Goal: Task Accomplishment & Management: Complete application form

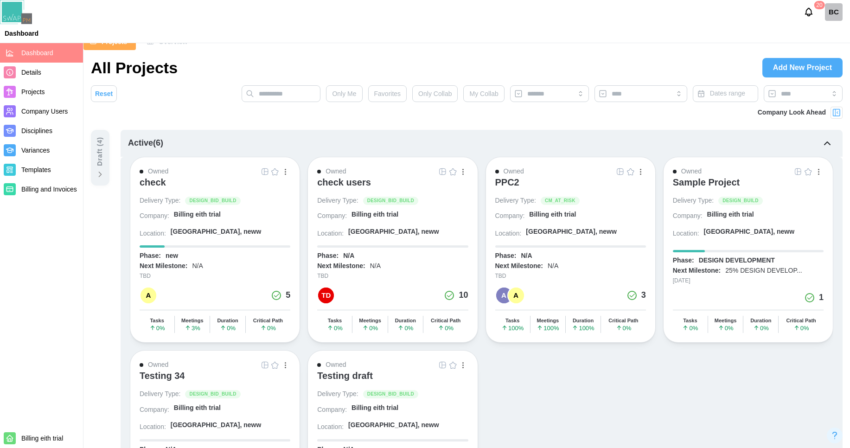
scroll to position [129, 0]
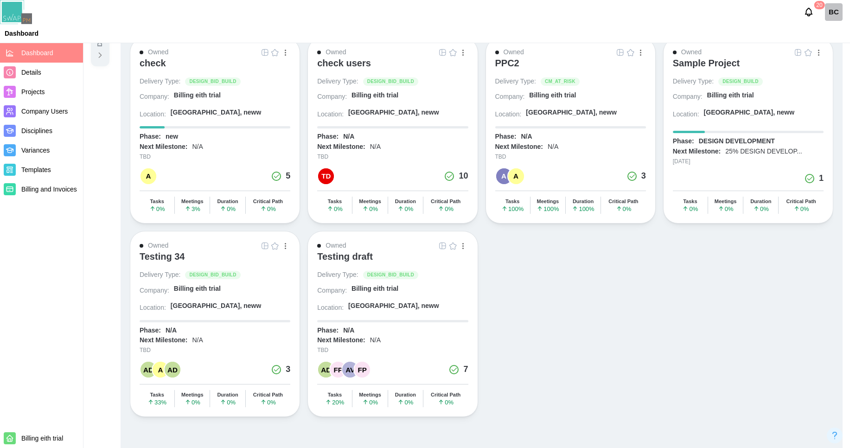
click at [96, 62] on div "Draft ( 4 )" at bounding box center [100, 39] width 19 height 56
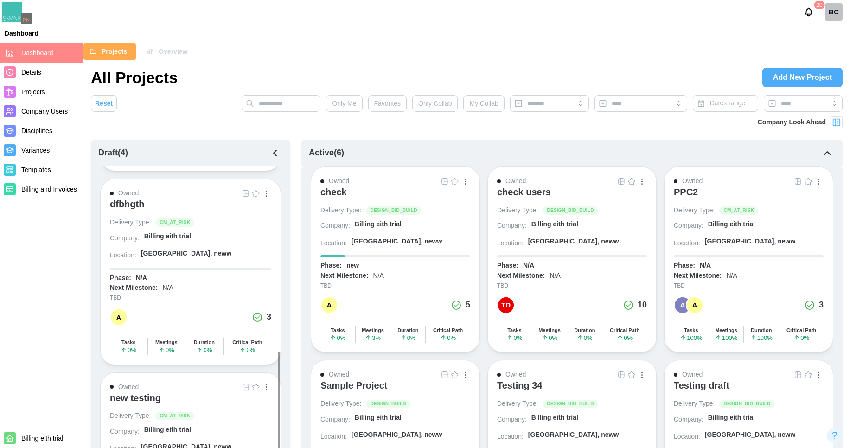
scroll to position [396, 0]
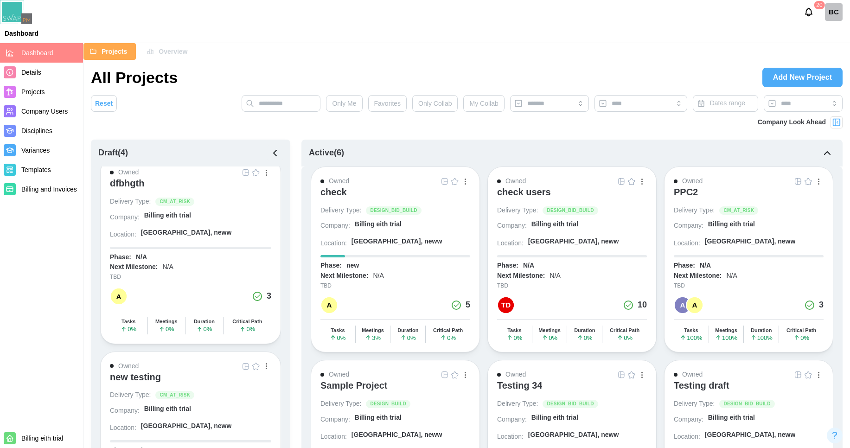
click at [275, 156] on icon "button" at bounding box center [275, 153] width 11 height 11
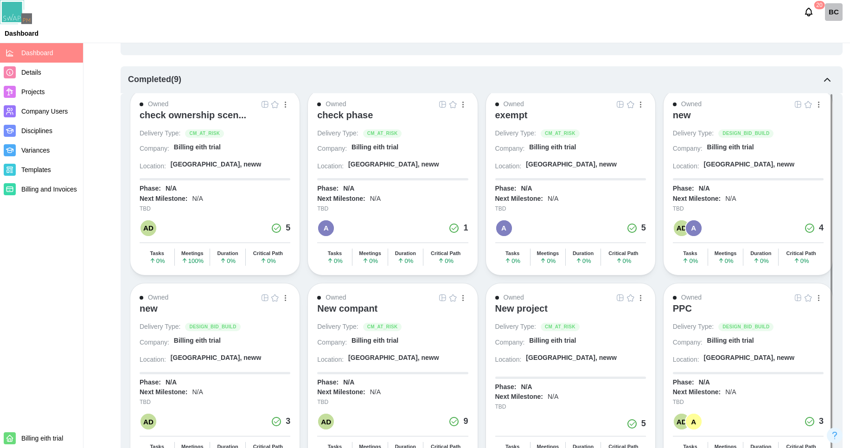
scroll to position [0, 0]
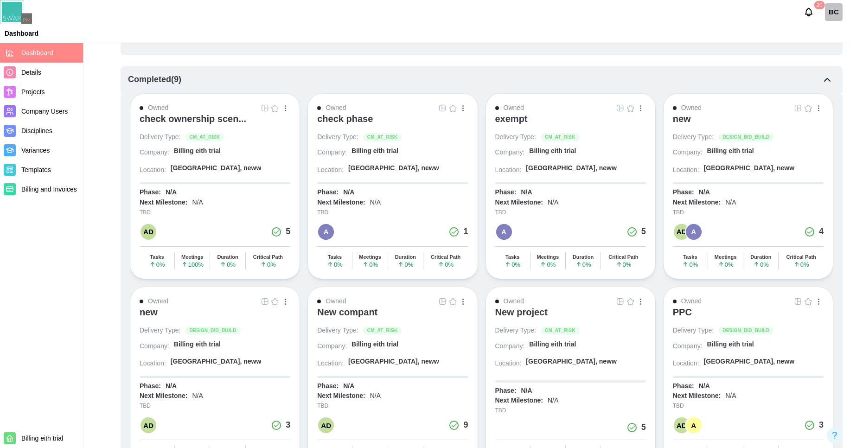
click at [508, 127] on div "exempt" at bounding box center [511, 121] width 32 height 16
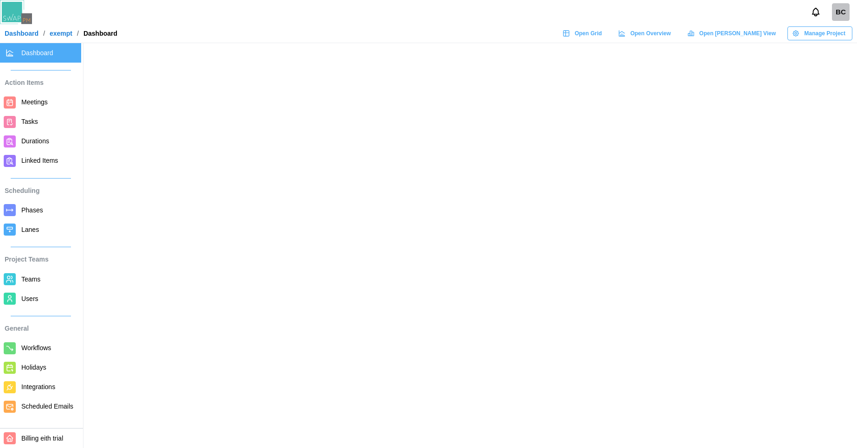
click at [41, 125] on span "Tasks" at bounding box center [49, 122] width 56 height 12
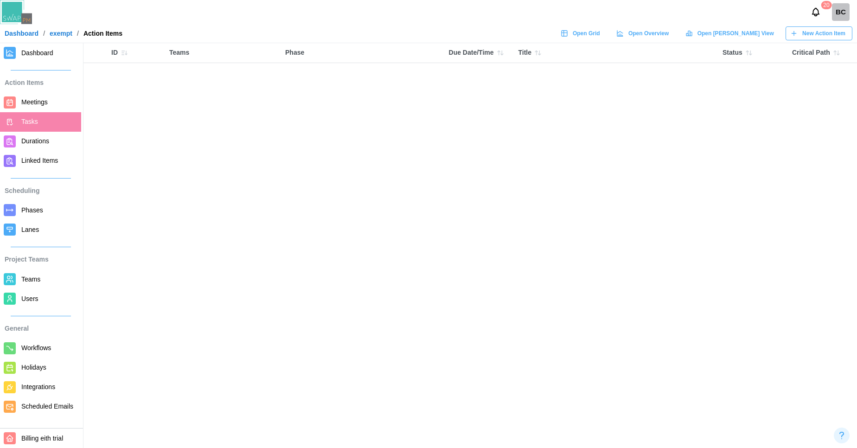
click at [804, 31] on span "New Action Item" at bounding box center [824, 33] width 43 height 13
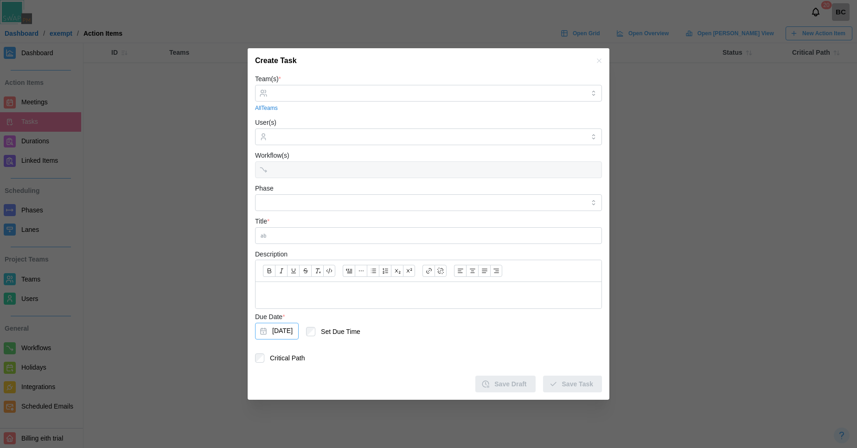
click at [299, 327] on button "Aug 20, 2025" at bounding box center [277, 331] width 44 height 17
click at [267, 179] on button "button" at bounding box center [271, 182] width 17 height 17
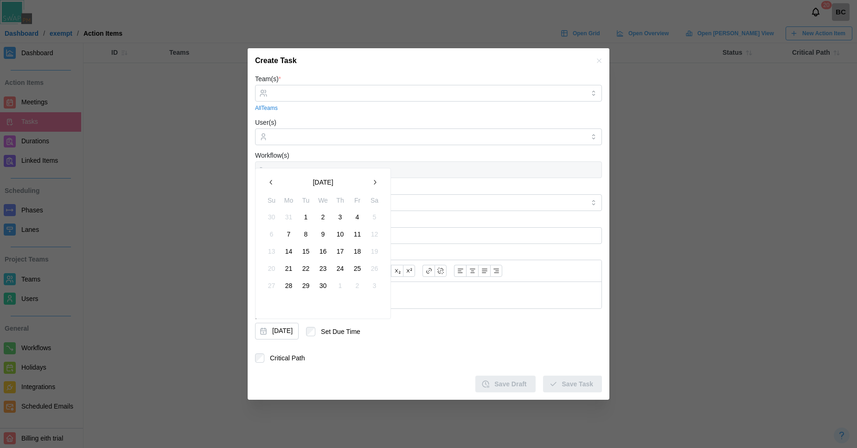
click at [267, 179] on button "button" at bounding box center [271, 182] width 17 height 17
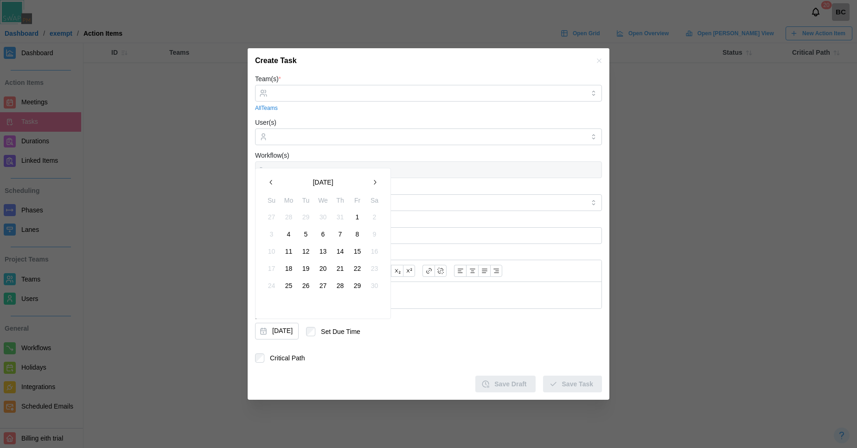
click at [267, 179] on button "button" at bounding box center [271, 182] width 17 height 17
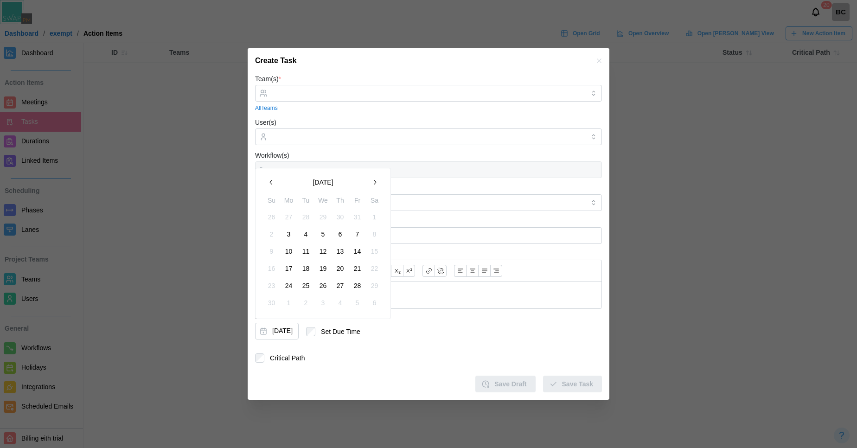
click at [267, 179] on button "button" at bounding box center [271, 182] width 17 height 17
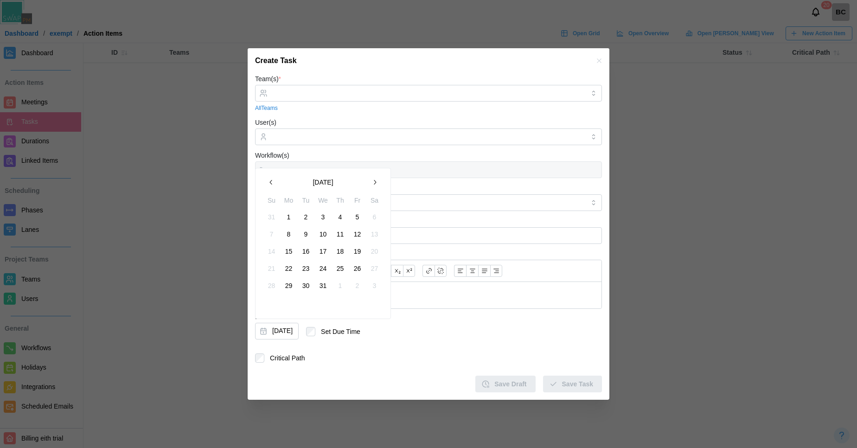
click at [267, 179] on button "button" at bounding box center [271, 182] width 17 height 17
click at [374, 185] on icon "button" at bounding box center [374, 182] width 7 height 7
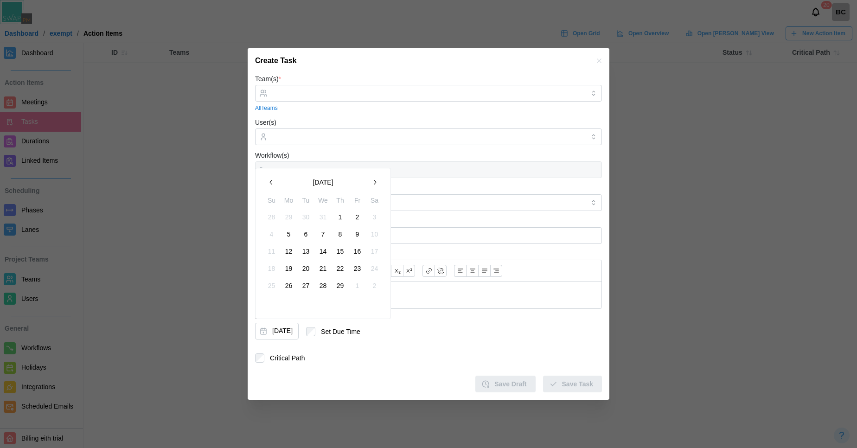
click at [374, 185] on icon "button" at bounding box center [374, 182] width 7 height 7
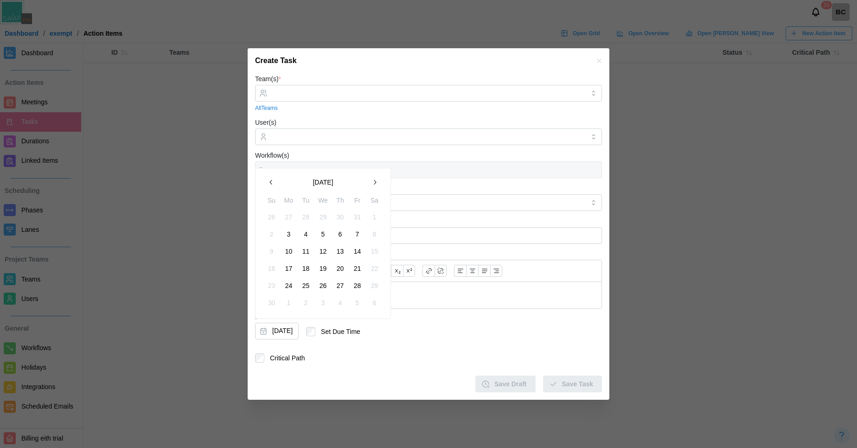
click at [374, 185] on icon "button" at bounding box center [374, 182] width 7 height 7
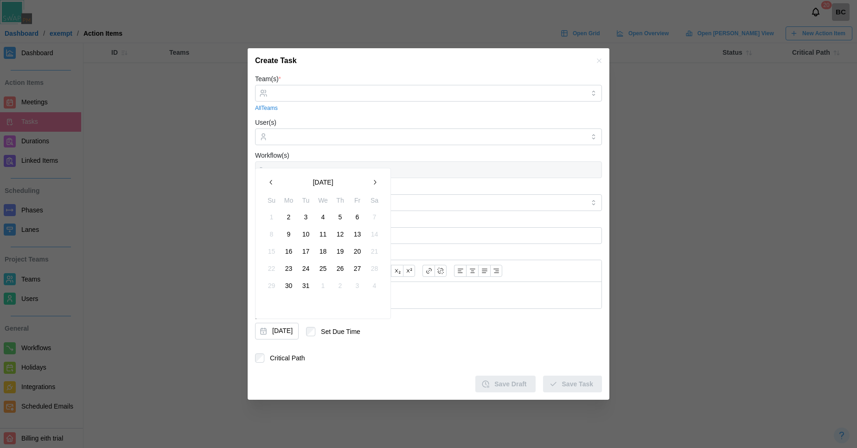
click at [374, 185] on icon "button" at bounding box center [374, 182] width 7 height 7
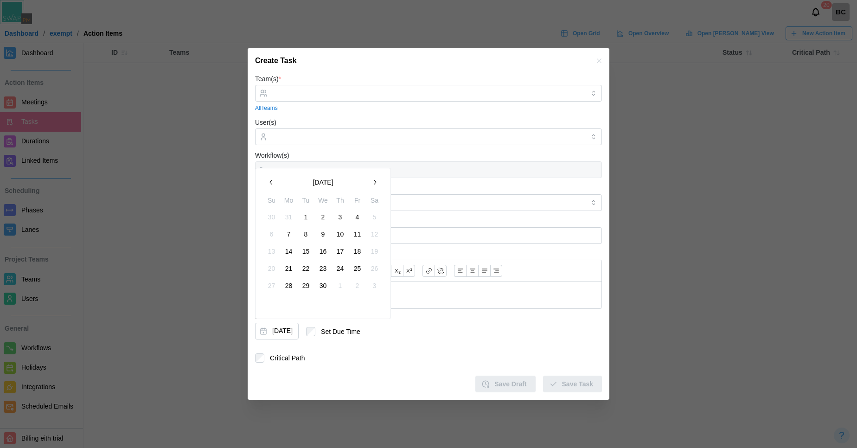
click at [374, 185] on icon "button" at bounding box center [374, 182] width 7 height 7
click at [459, 347] on form "Team(s) * All Teams User(s) Workflow(s) Phase Title * Description Due Date * Au…" at bounding box center [428, 232] width 347 height 319
click at [602, 59] on icon "button" at bounding box center [599, 60] width 7 height 7
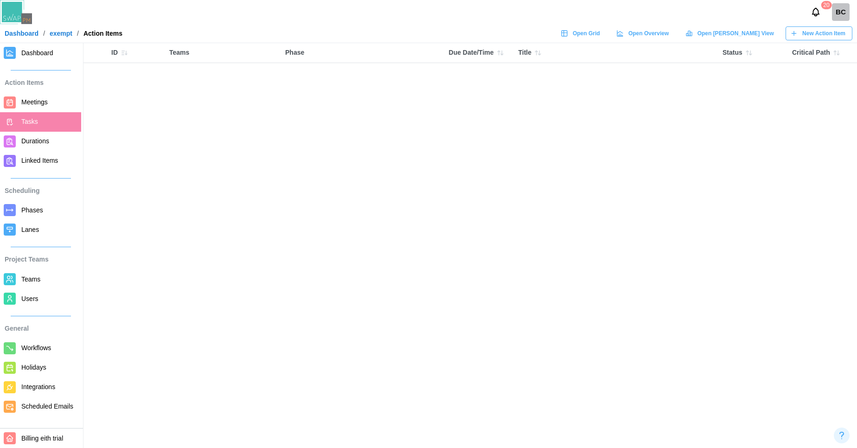
click at [52, 100] on span "Meetings" at bounding box center [49, 102] width 56 height 12
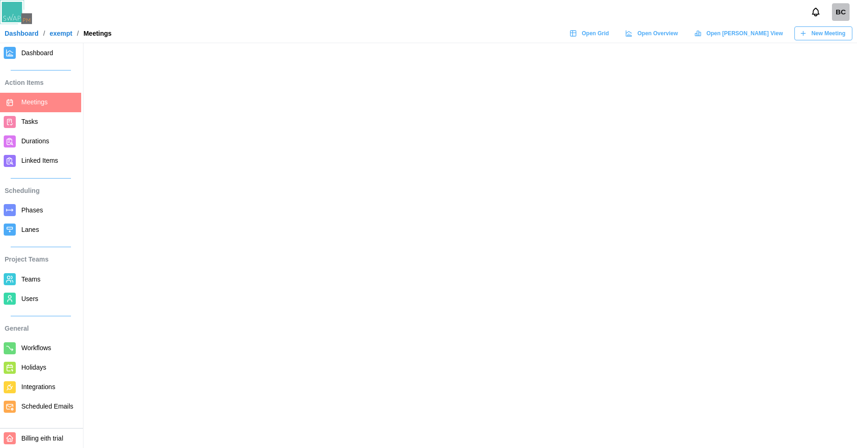
click at [818, 31] on span "New Meeting" at bounding box center [829, 33] width 34 height 13
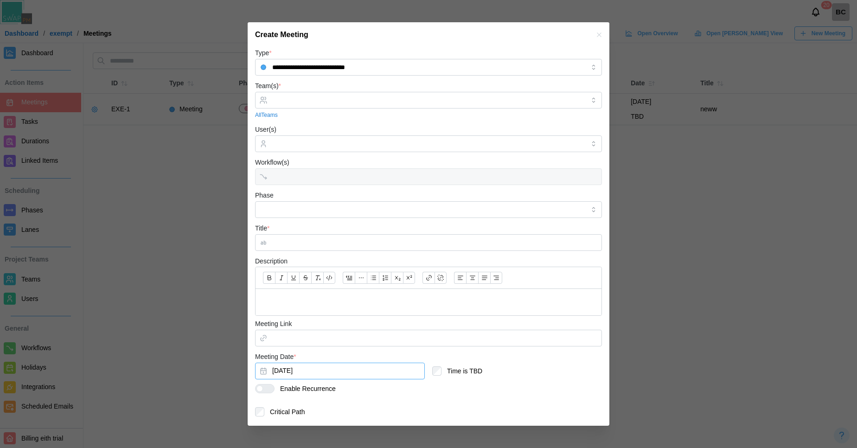
click at [265, 372] on button "Aug 4, 2025" at bounding box center [340, 371] width 170 height 17
click at [410, 387] on div "Enable Recurrence" at bounding box center [428, 393] width 347 height 19
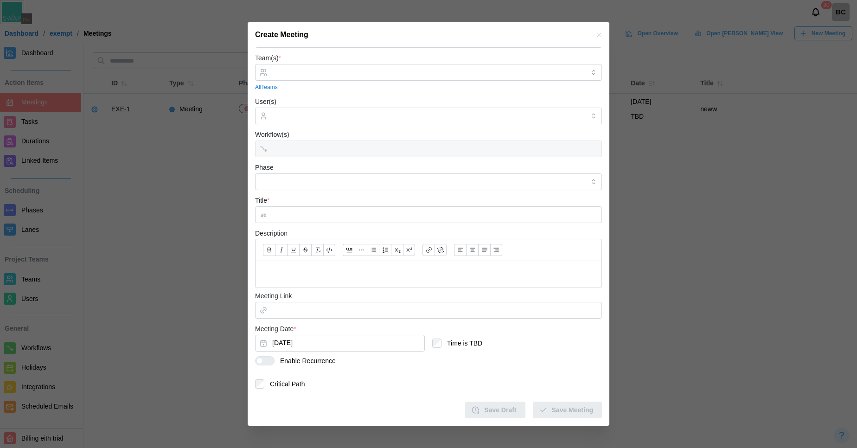
click at [597, 34] on icon "button" at bounding box center [599, 35] width 4 height 4
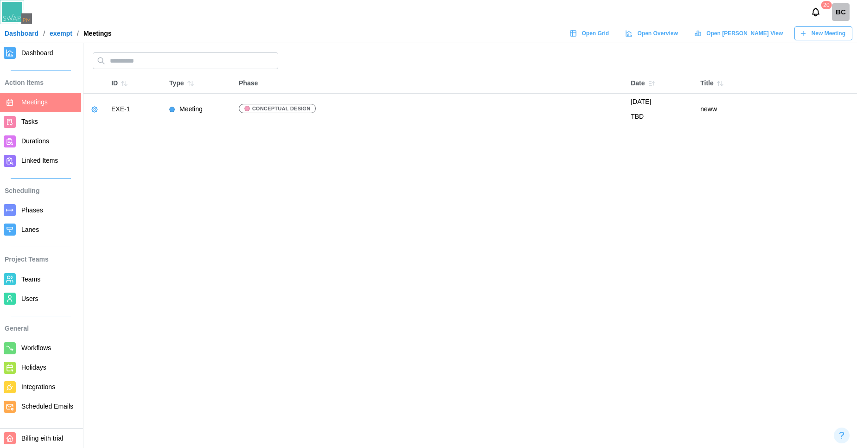
click at [50, 134] on link "Durations" at bounding box center [40, 141] width 81 height 19
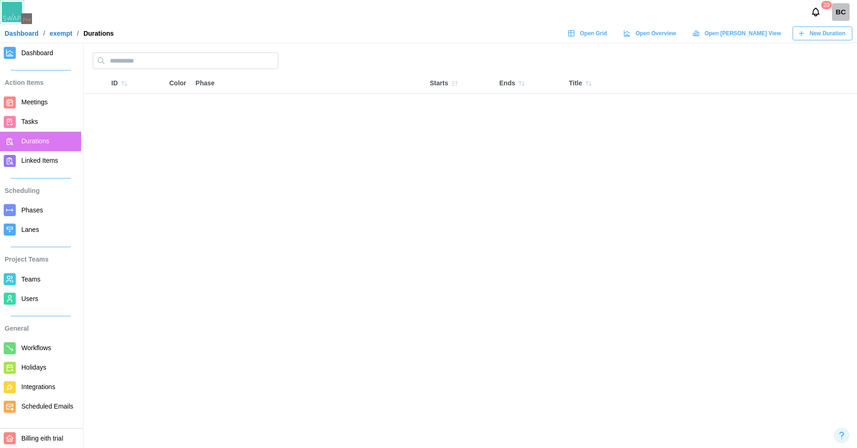
click at [839, 37] on span "New Duration" at bounding box center [828, 33] width 36 height 13
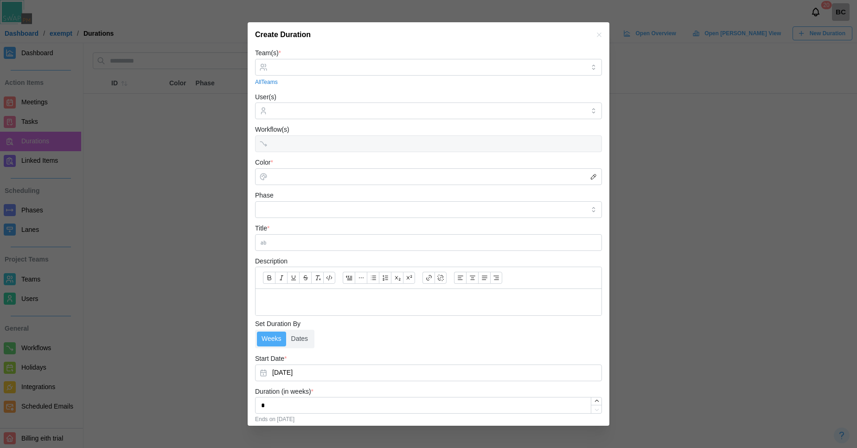
scroll to position [48, 0]
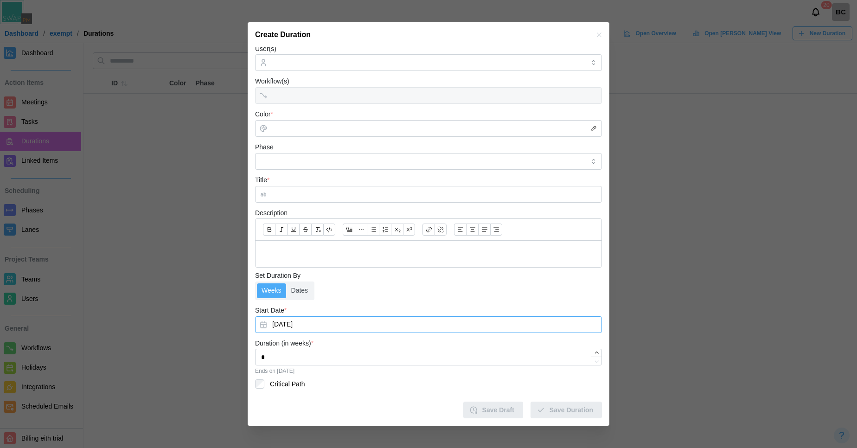
click at [264, 322] on div "Aug 20, 2025" at bounding box center [428, 324] width 347 height 17
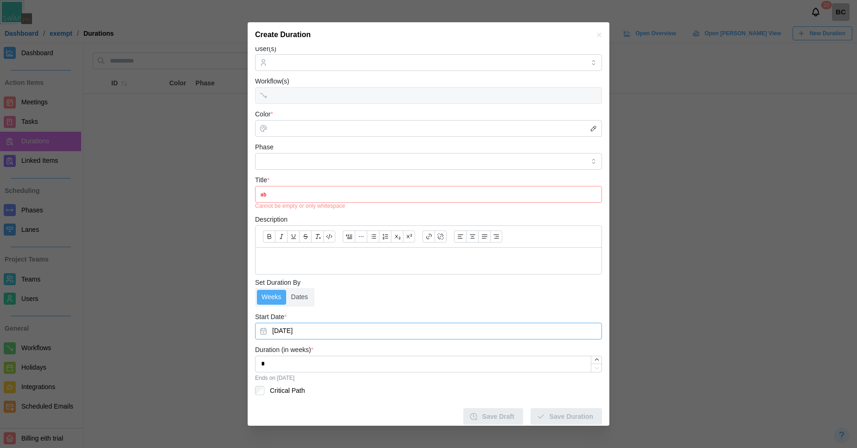
click at [262, 331] on button "Aug 20, 2025" at bounding box center [428, 331] width 347 height 17
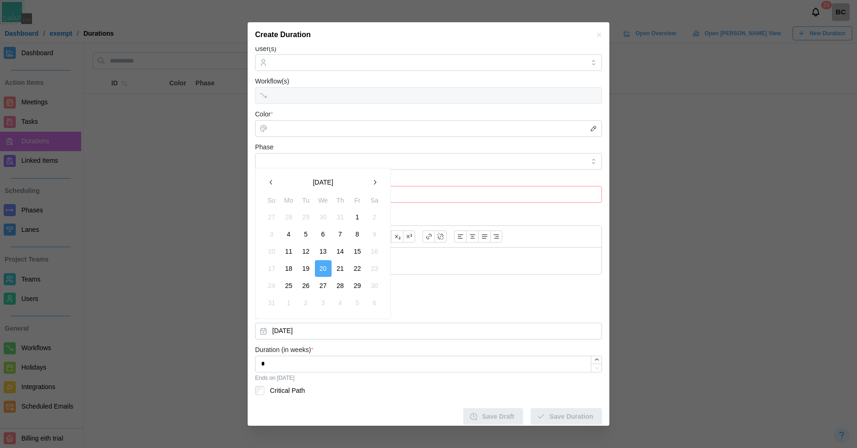
click at [374, 189] on button "button" at bounding box center [374, 182] width 17 height 17
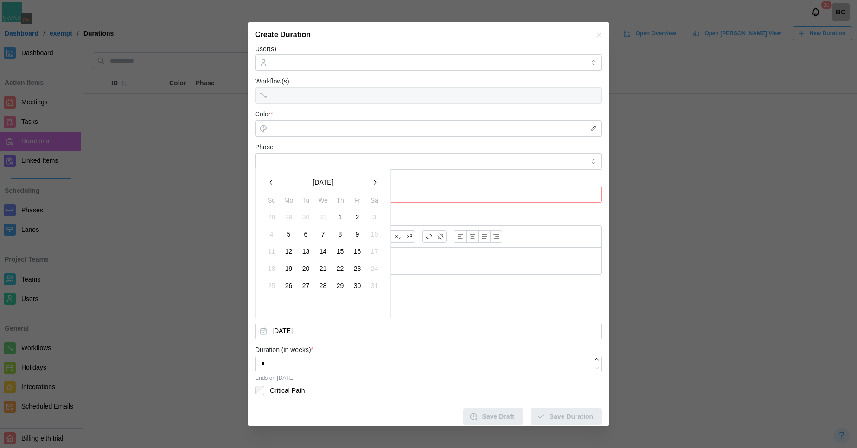
click at [276, 182] on button "button" at bounding box center [271, 182] width 17 height 17
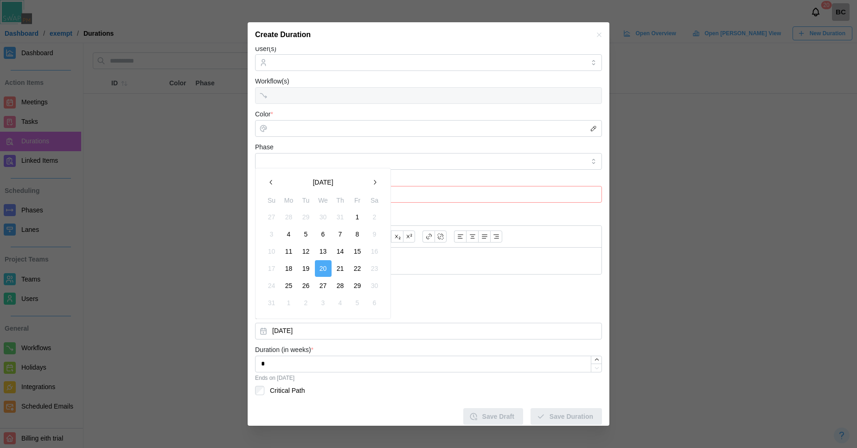
click at [276, 182] on button "button" at bounding box center [271, 182] width 17 height 17
click at [372, 181] on icon "button" at bounding box center [374, 182] width 7 height 7
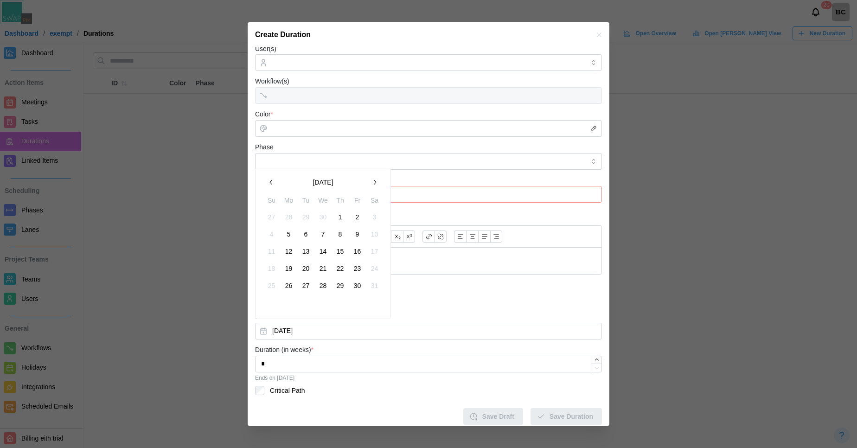
click at [372, 181] on icon "button" at bounding box center [374, 182] width 7 height 7
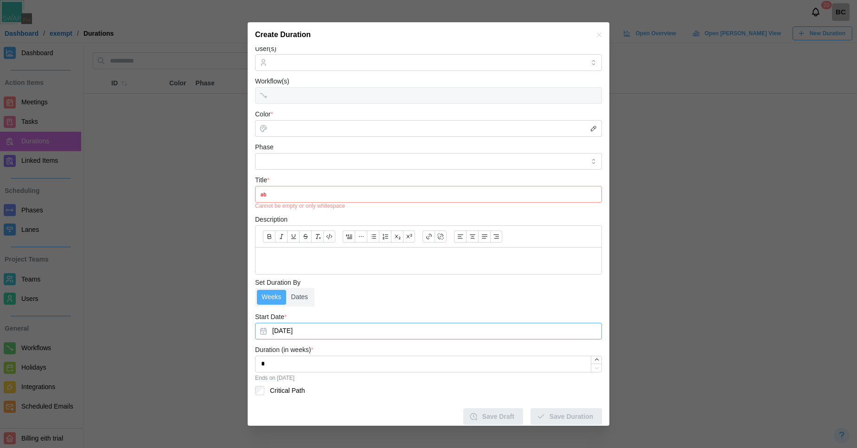
click at [443, 308] on form "Team(s) * All Teams User(s) Workflow(s) Color * Phase Title * Cannot be empty o…" at bounding box center [428, 212] width 347 height 426
click at [300, 298] on label "Dates" at bounding box center [300, 297] width 26 height 15
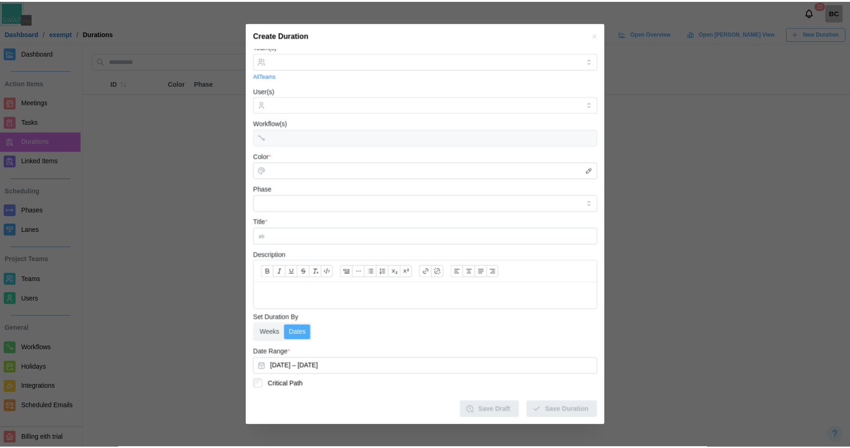
scroll to position [6, 0]
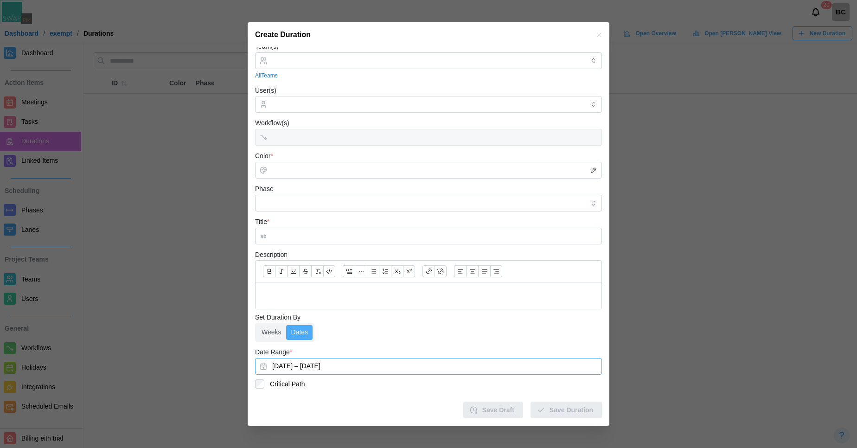
click at [265, 366] on button "August 20, 2025 – August 26, 2025" at bounding box center [428, 366] width 347 height 17
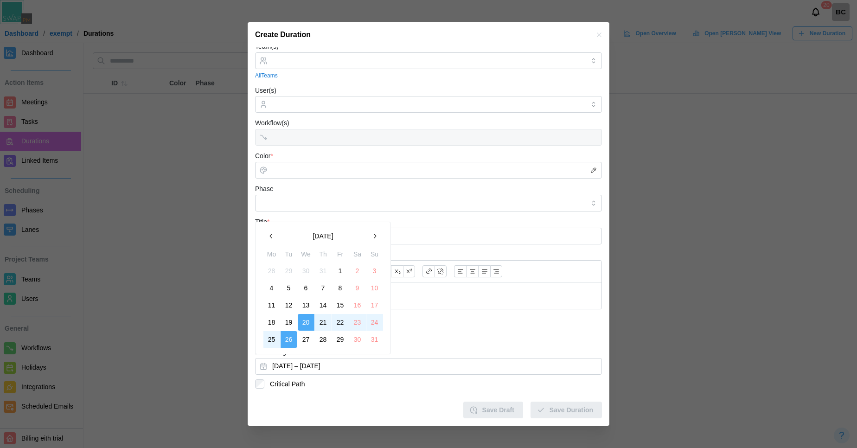
click at [374, 237] on icon "button" at bounding box center [374, 235] width 7 height 7
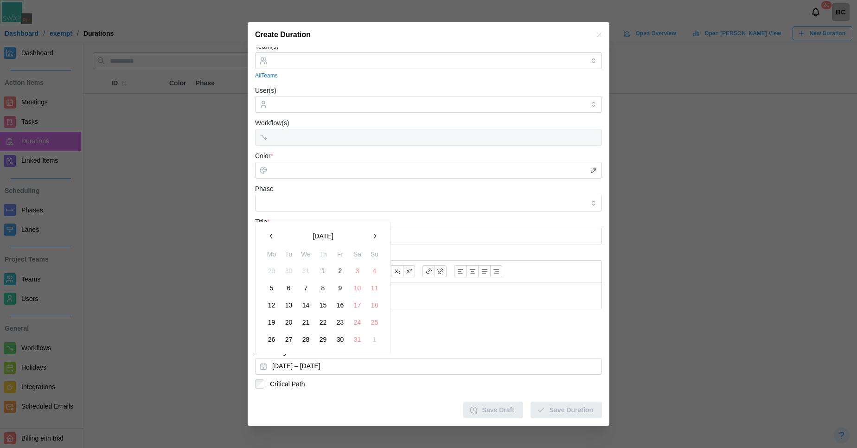
click at [374, 237] on icon "button" at bounding box center [374, 235] width 7 height 7
click at [466, 331] on div "Weeks Dates" at bounding box center [428, 332] width 347 height 19
click at [594, 33] on button "button" at bounding box center [599, 35] width 10 height 10
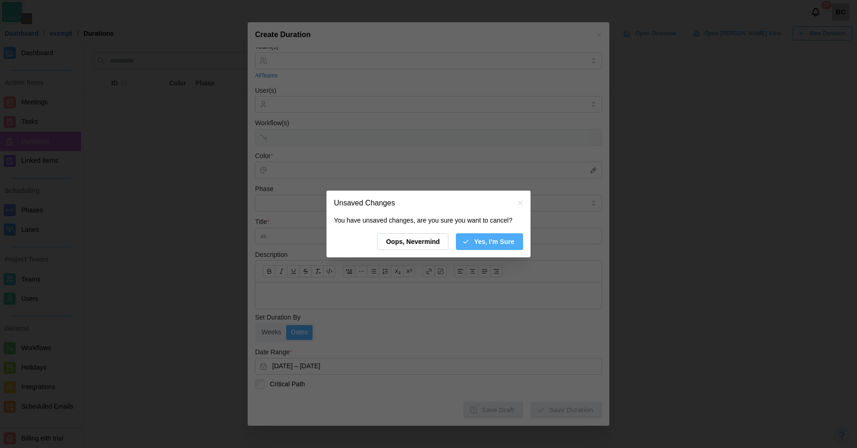
click at [494, 239] on span "Yes, I'm Sure" at bounding box center [494, 242] width 40 height 16
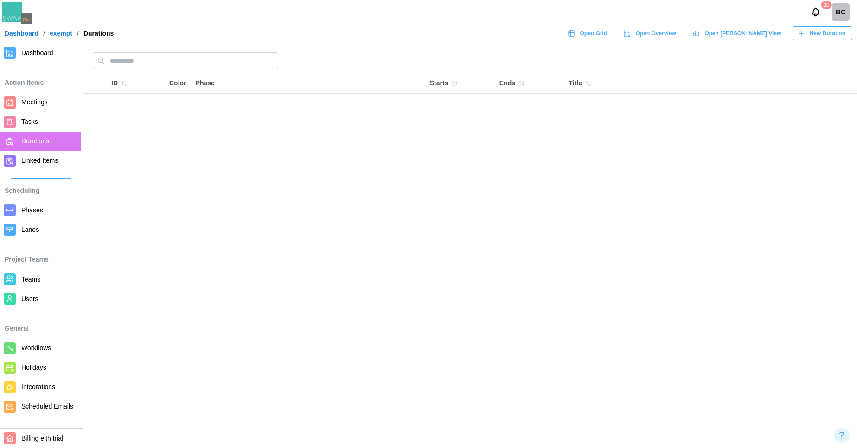
click at [46, 59] on link "Dashboard" at bounding box center [40, 52] width 81 height 19
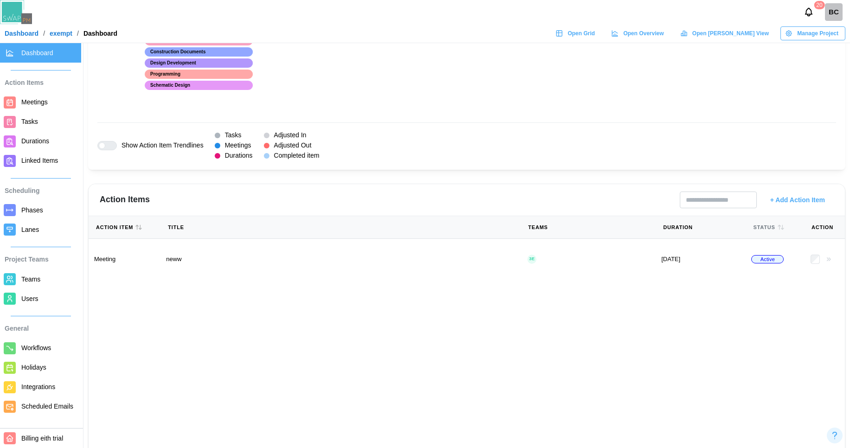
scroll to position [871, 0]
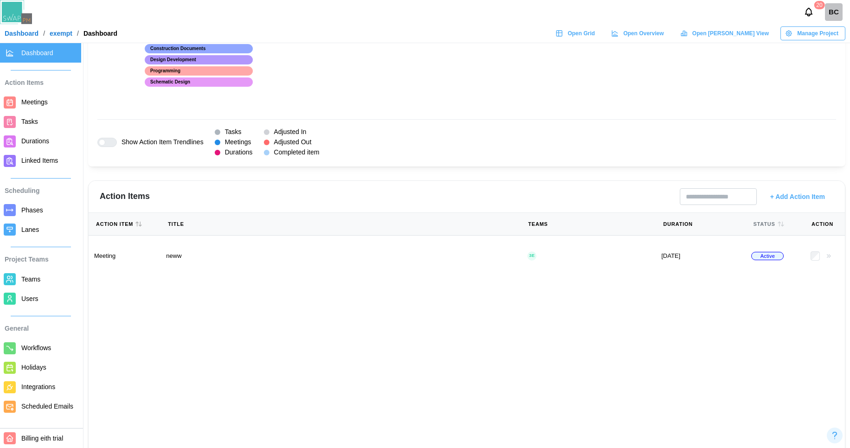
click at [43, 122] on span "Tasks" at bounding box center [49, 122] width 56 height 12
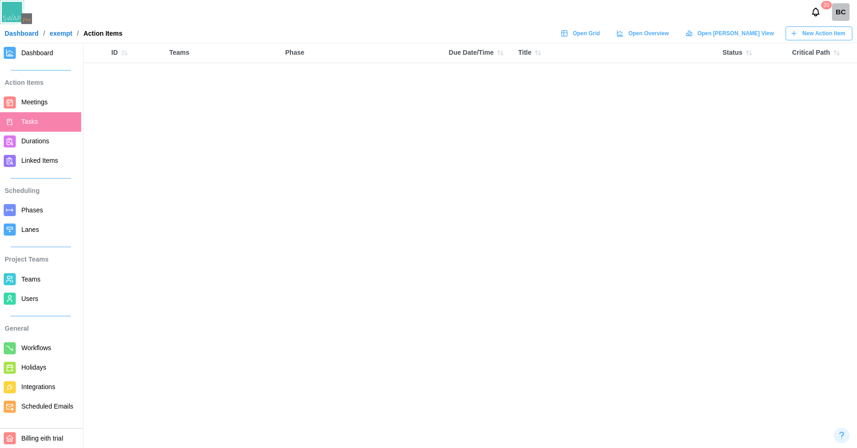
click at [804, 36] on span "New Action Item" at bounding box center [824, 33] width 43 height 13
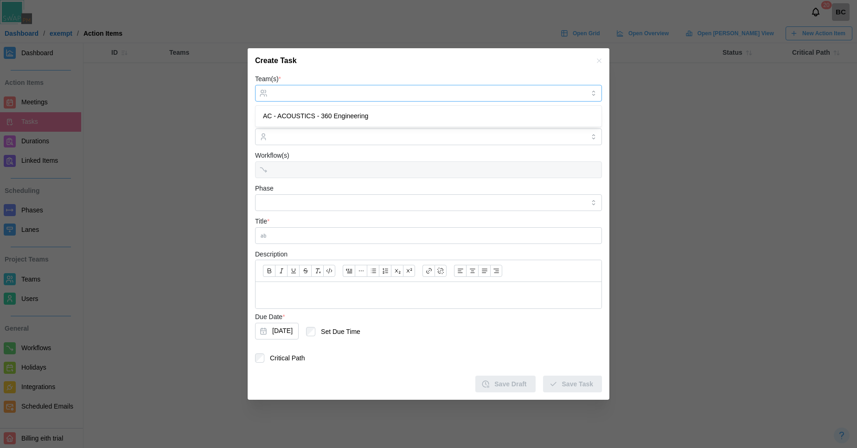
click at [570, 88] on div at bounding box center [427, 93] width 315 height 16
click at [275, 333] on button "Aug 20, 2025" at bounding box center [277, 331] width 44 height 17
click at [599, 58] on icon "button" at bounding box center [599, 60] width 7 height 7
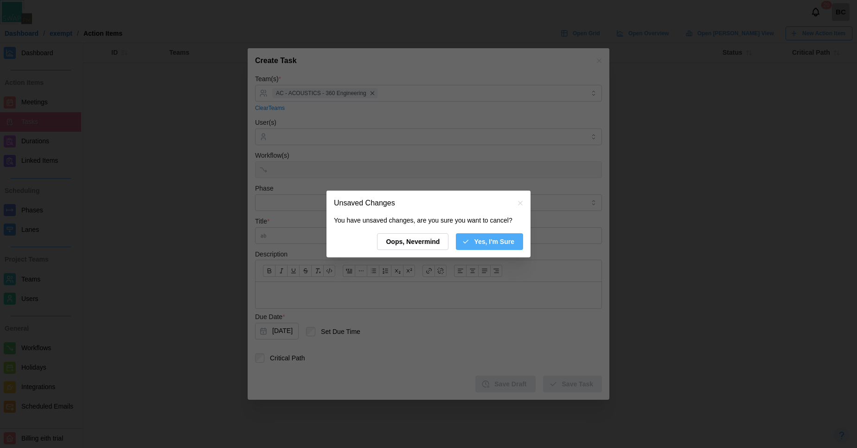
click at [470, 240] on div "Yes, I'm Sure" at bounding box center [488, 242] width 52 height 16
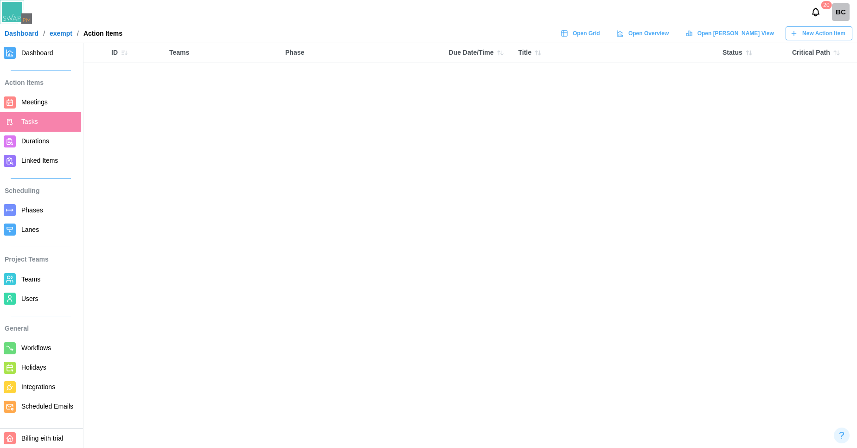
click at [600, 31] on div "Open Grid" at bounding box center [580, 33] width 39 height 13
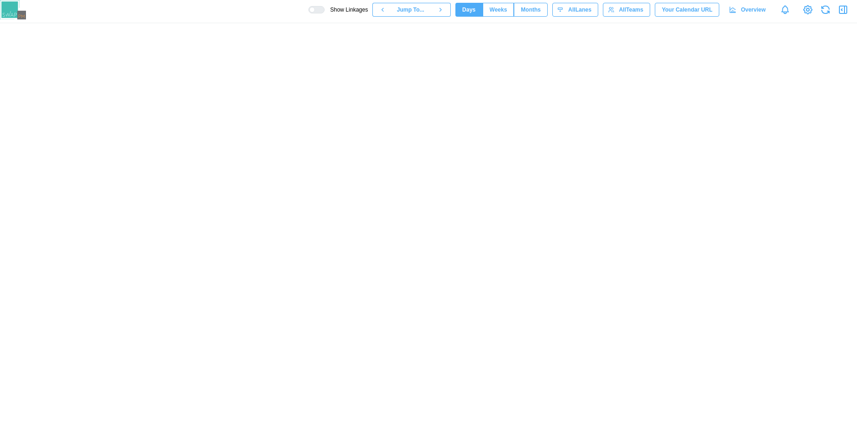
scroll to position [0, 198]
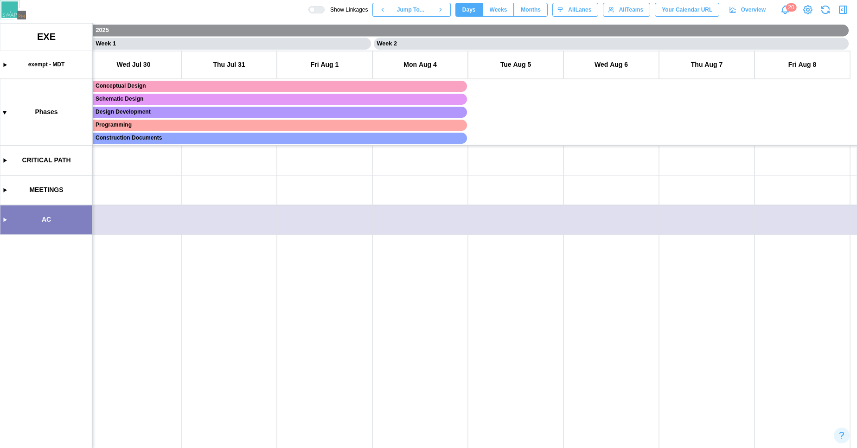
click at [3, 223] on canvas at bounding box center [428, 235] width 857 height 425
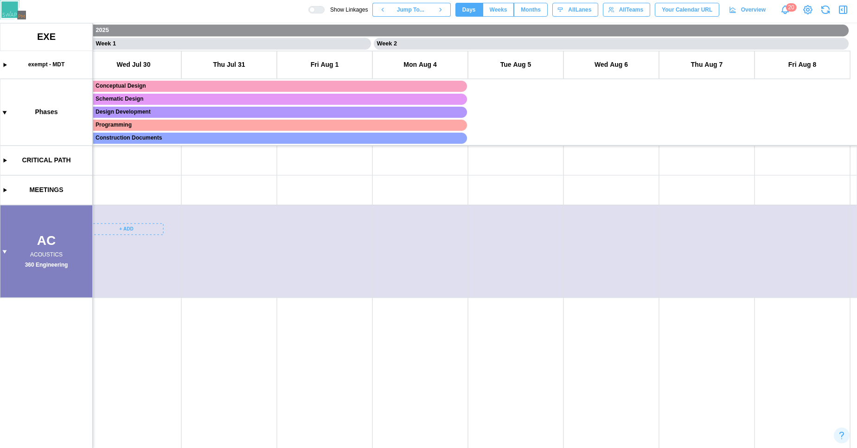
click at [134, 231] on canvas at bounding box center [428, 235] width 857 height 425
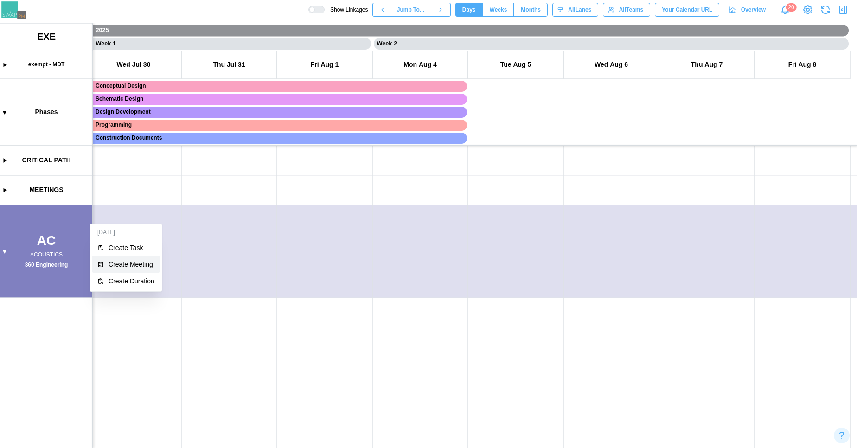
click at [134, 263] on div "Create Meeting" at bounding box center [132, 264] width 46 height 7
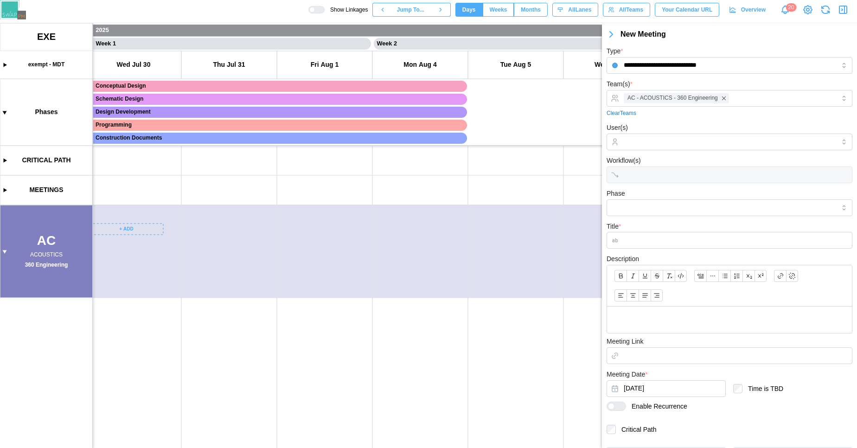
click at [124, 230] on canvas at bounding box center [428, 235] width 857 height 425
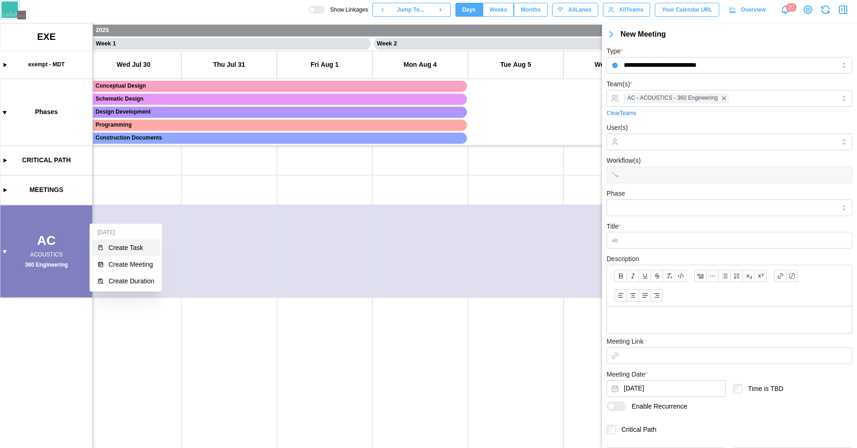
click at [127, 252] on button "Create Task" at bounding box center [126, 247] width 68 height 17
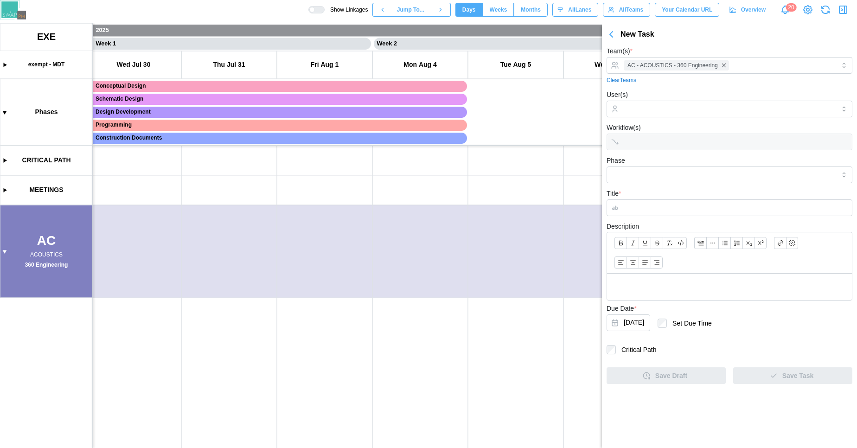
click at [618, 32] on button "button" at bounding box center [611, 34] width 19 height 13
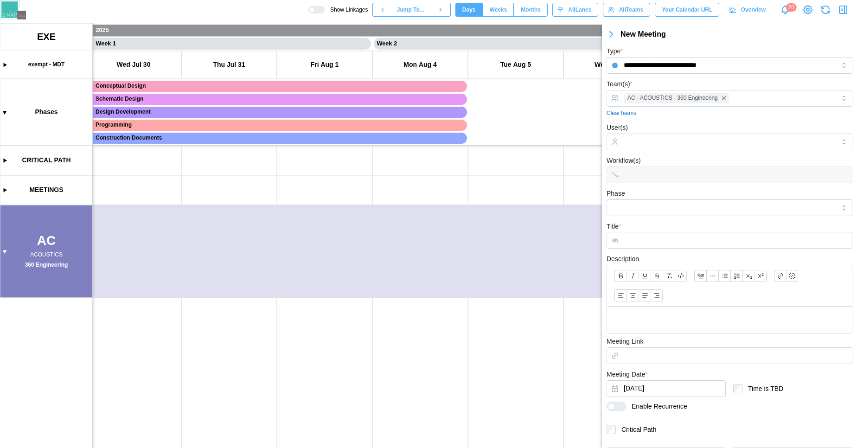
click at [642, 32] on div "New Meeting" at bounding box center [739, 35] width 237 height 12
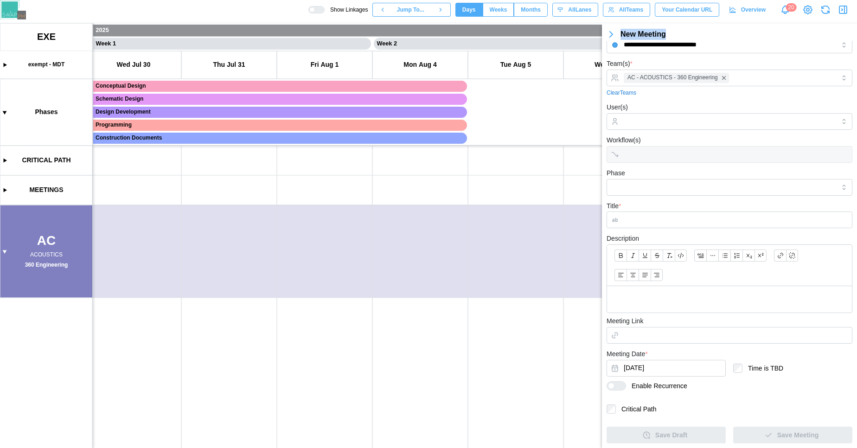
scroll to position [0, 0]
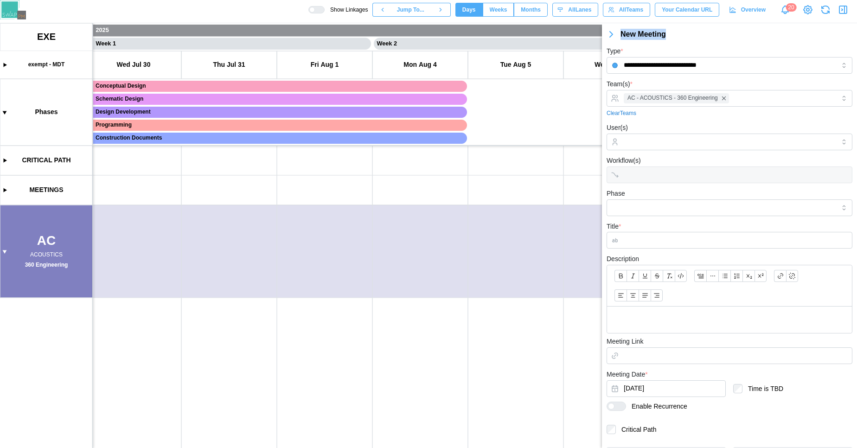
click at [683, 38] on div "New Meeting" at bounding box center [739, 35] width 237 height 12
click at [614, 36] on icon "button" at bounding box center [611, 34] width 11 height 11
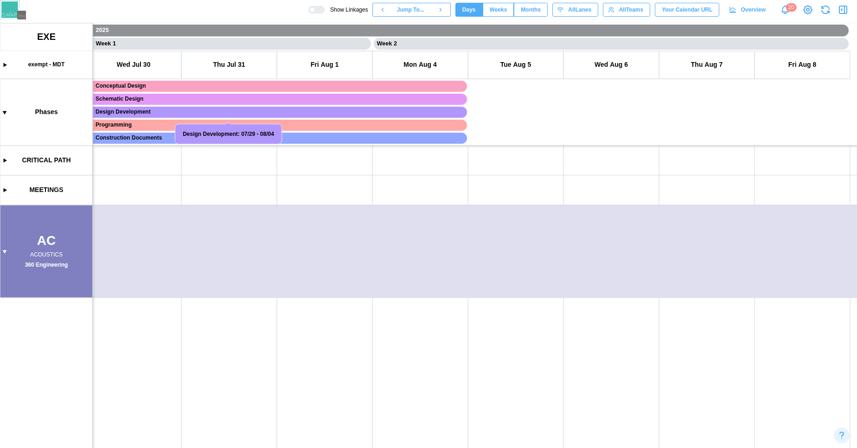
click at [5, 159] on canvas at bounding box center [428, 235] width 857 height 425
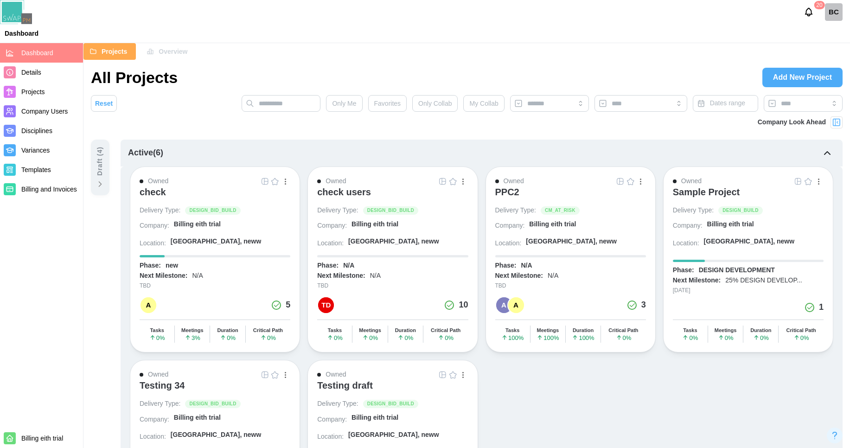
click at [266, 186] on link at bounding box center [265, 181] width 10 height 10
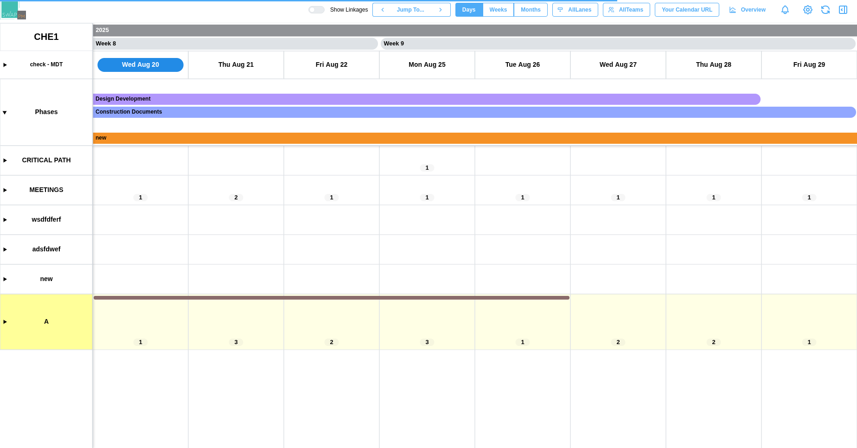
scroll to position [0, 3536]
click at [4, 192] on canvas at bounding box center [428, 235] width 857 height 425
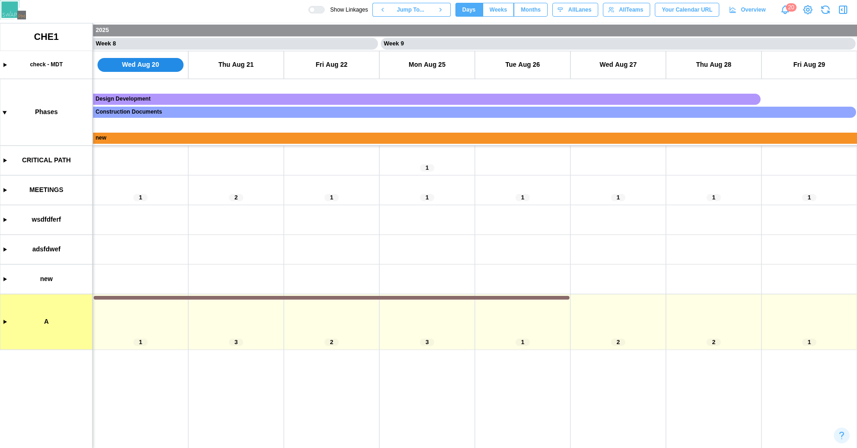
click at [2, 193] on canvas at bounding box center [428, 235] width 857 height 425
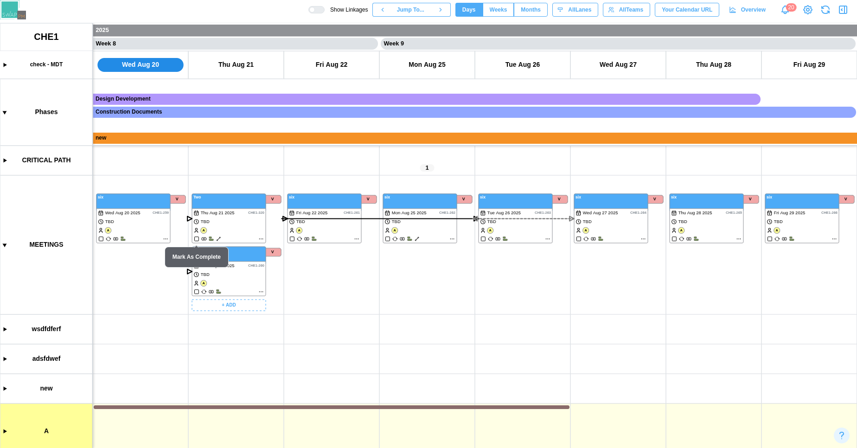
click at [258, 237] on canvas at bounding box center [428, 235] width 857 height 425
click at [261, 239] on canvas at bounding box center [428, 235] width 857 height 425
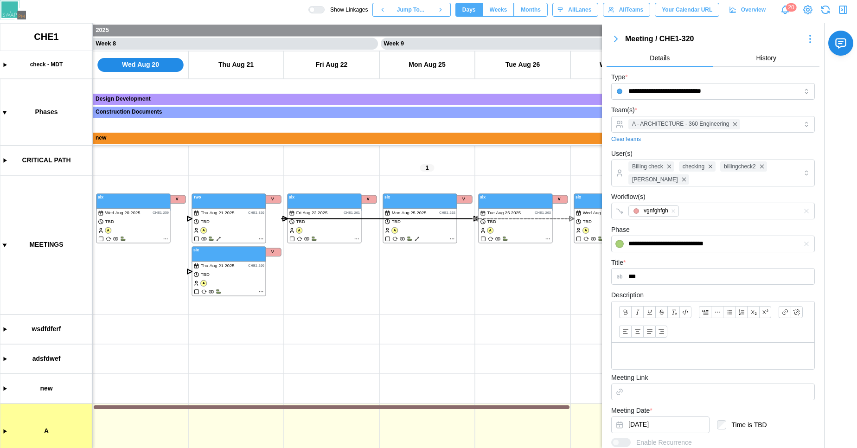
scroll to position [123, 0]
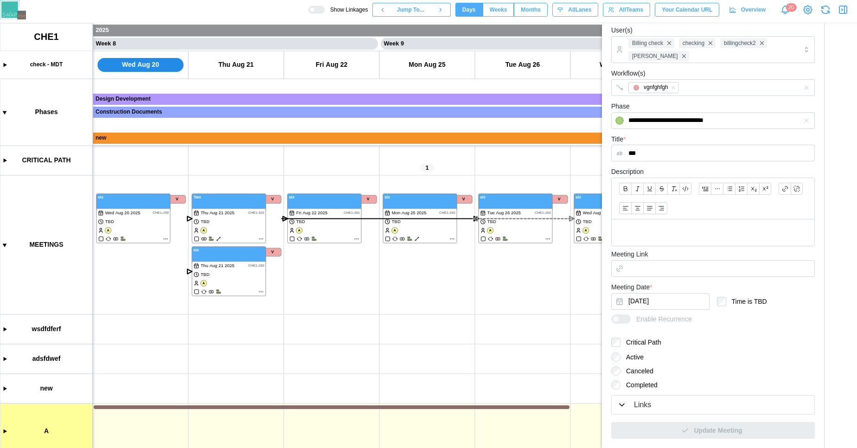
click at [845, 9] on icon "button" at bounding box center [845, 9] width 0 height 7
